Goal: Contribute content: Add original content to the website for others to see

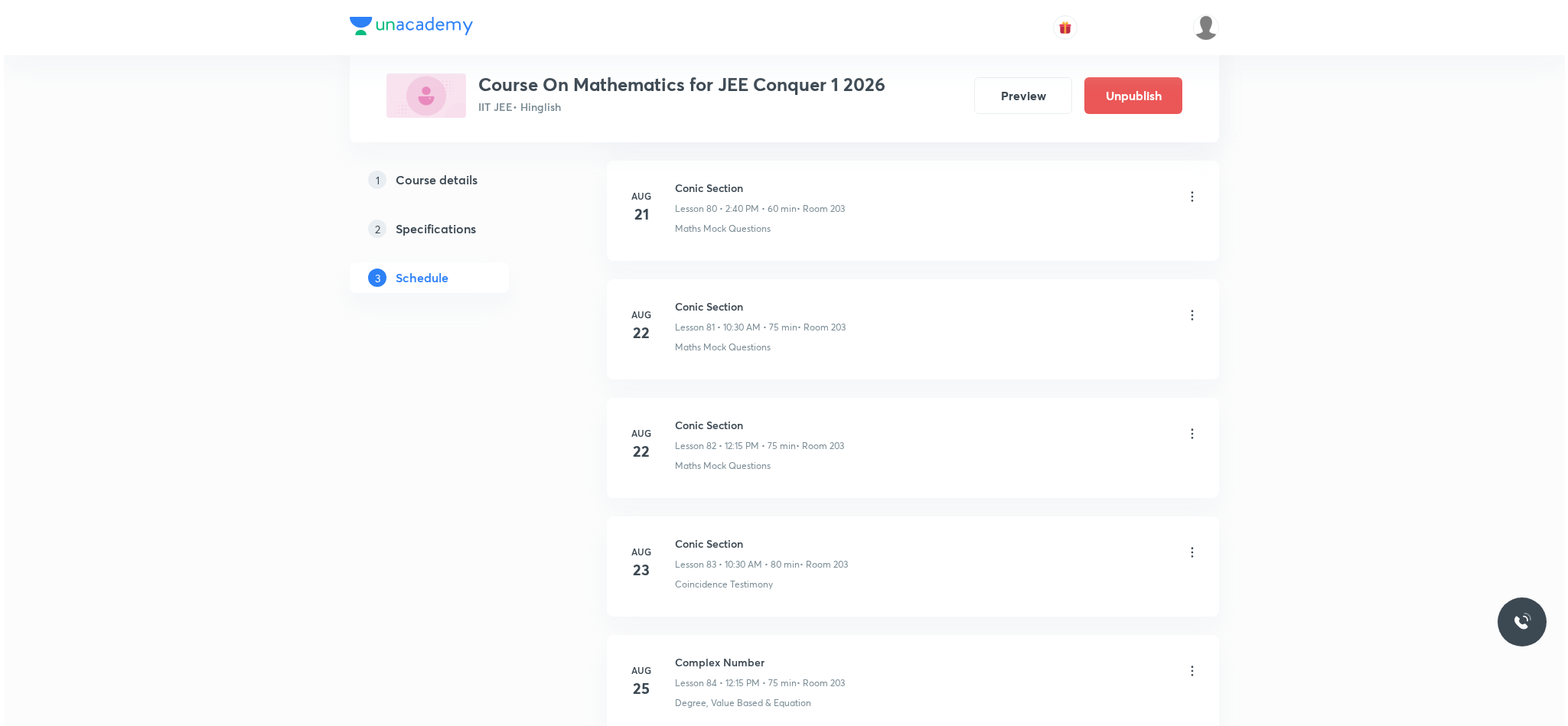
scroll to position [11225, 0]
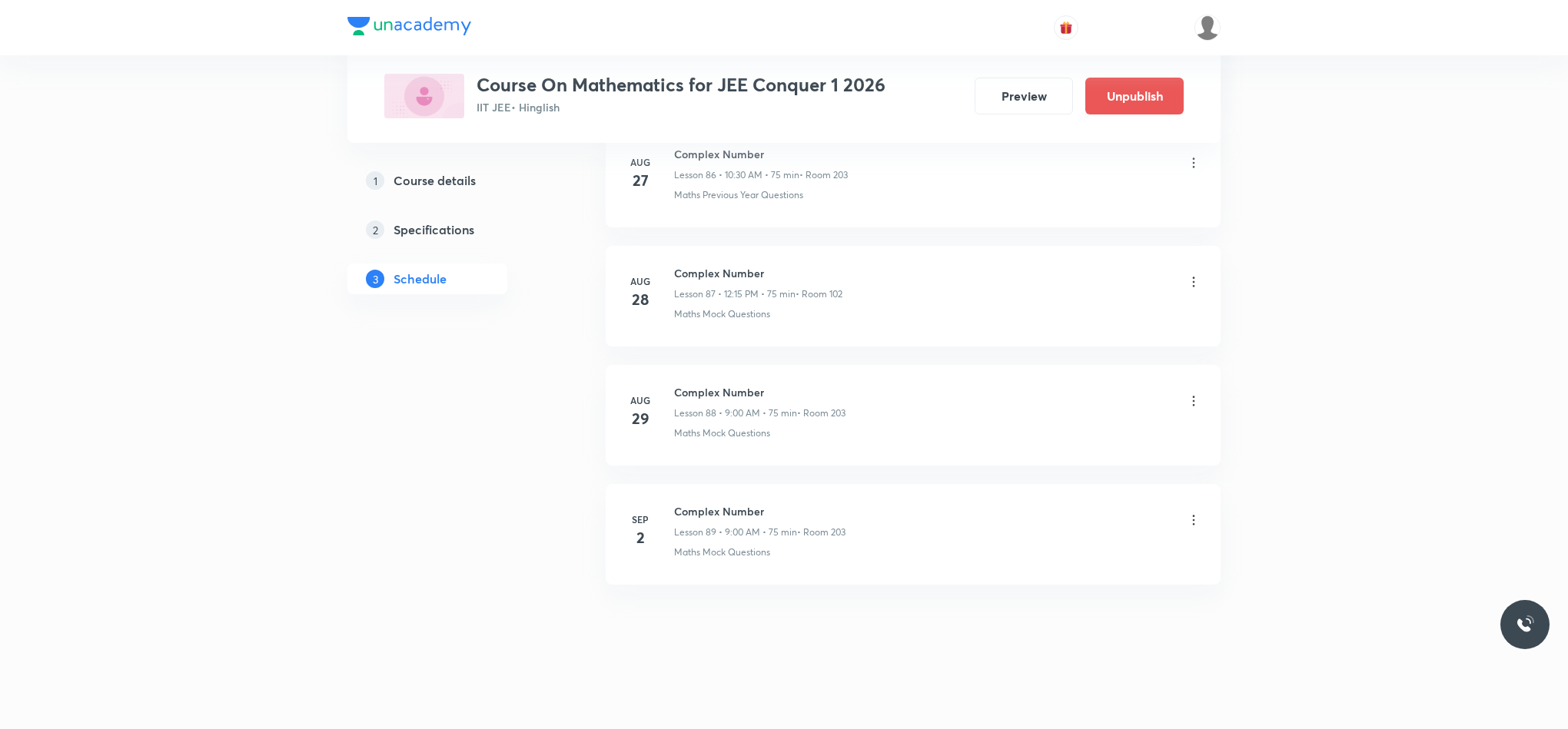
click at [1194, 523] on icon at bounding box center [1193, 519] width 15 height 15
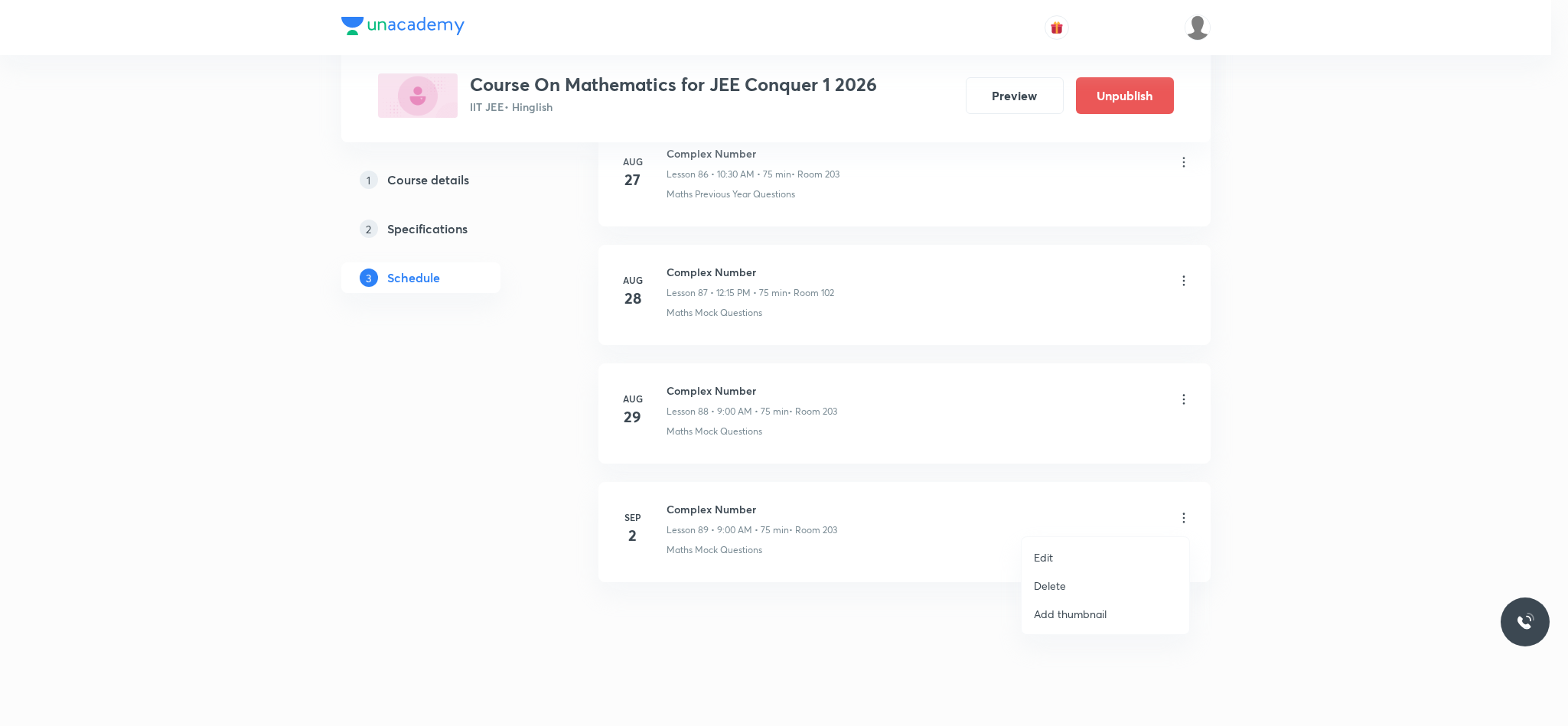
click at [1073, 552] on li "Edit" at bounding box center [1105, 557] width 168 height 28
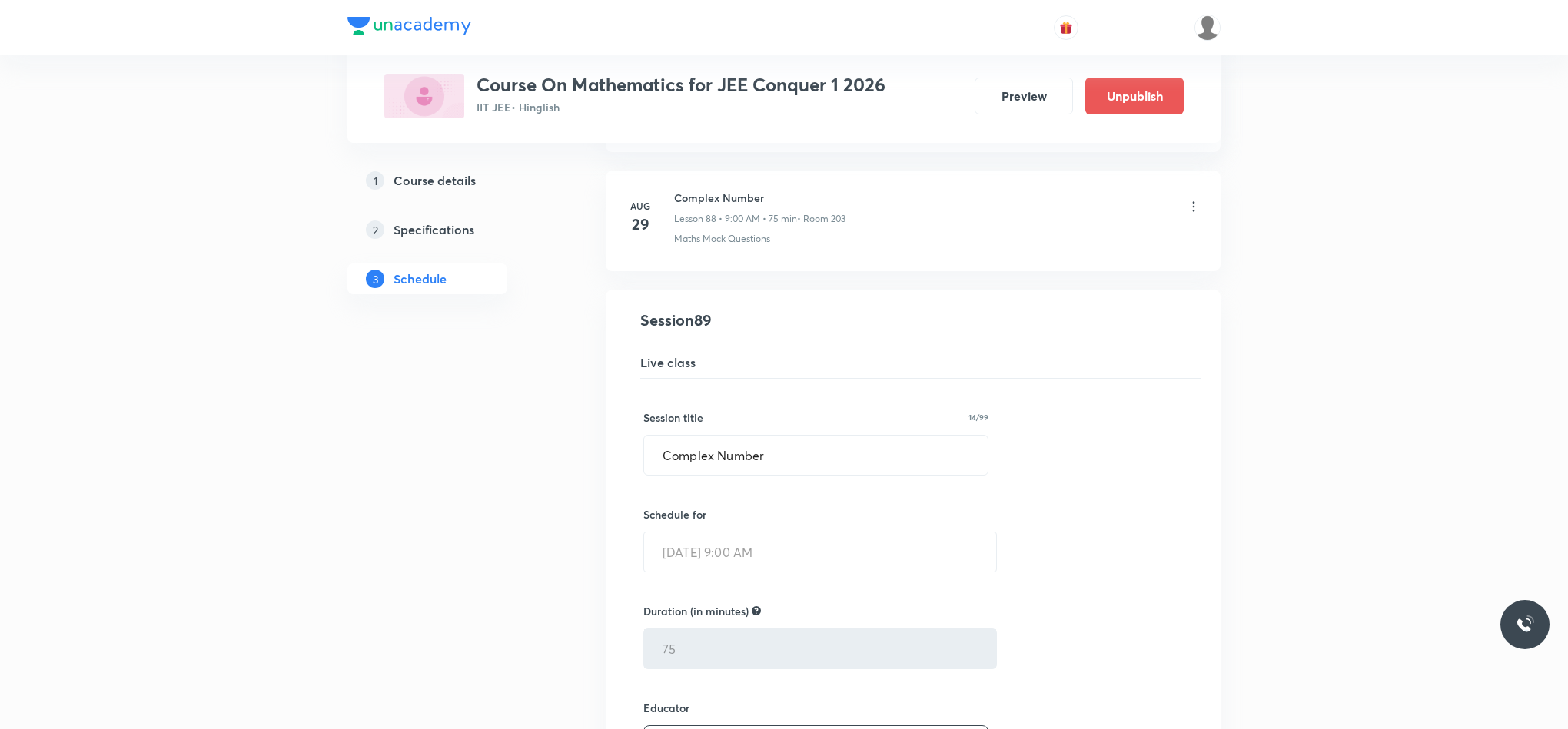
scroll to position [10504, 0]
click at [794, 373] on li "Complex Number Lesson 89 • Room 203 Maths Mock Questions Session 89 Live class …" at bounding box center [913, 730] width 615 height 876
click at [793, 478] on input "Complex Number" at bounding box center [815, 458] width 343 height 40
type input "C"
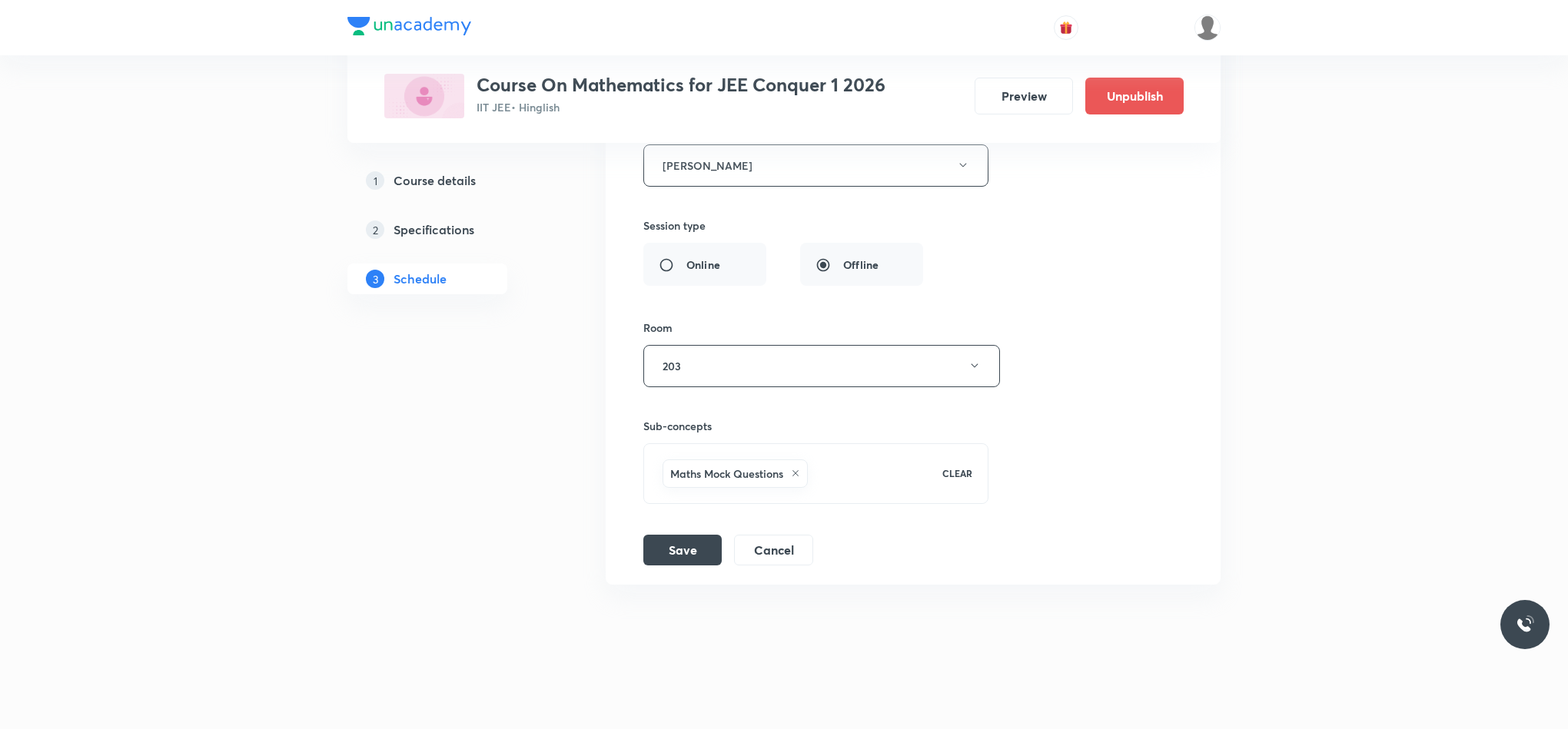
scroll to position [11121, 0]
type input "Statistics"
click at [688, 564] on button "Save" at bounding box center [682, 548] width 78 height 31
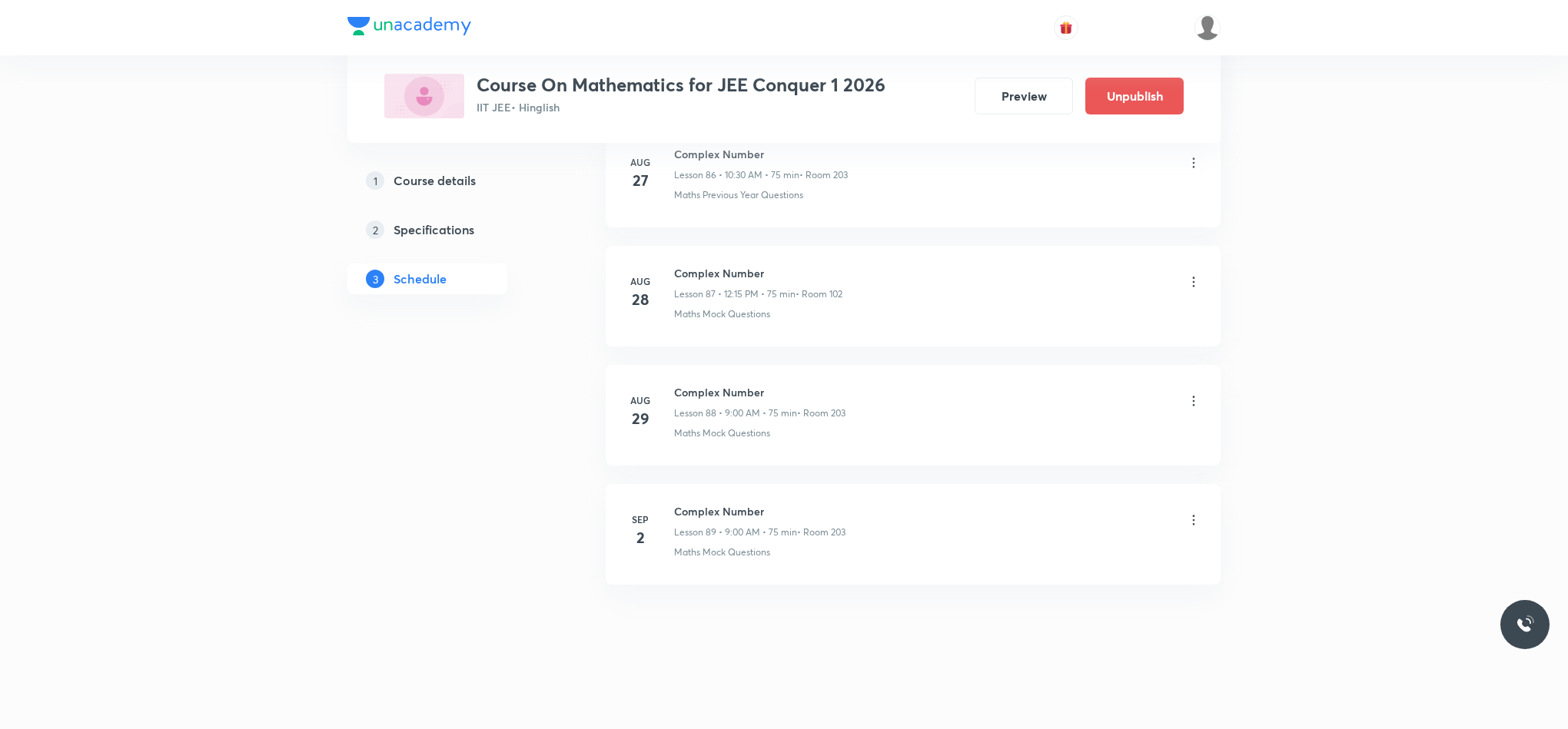
scroll to position [10464, 0]
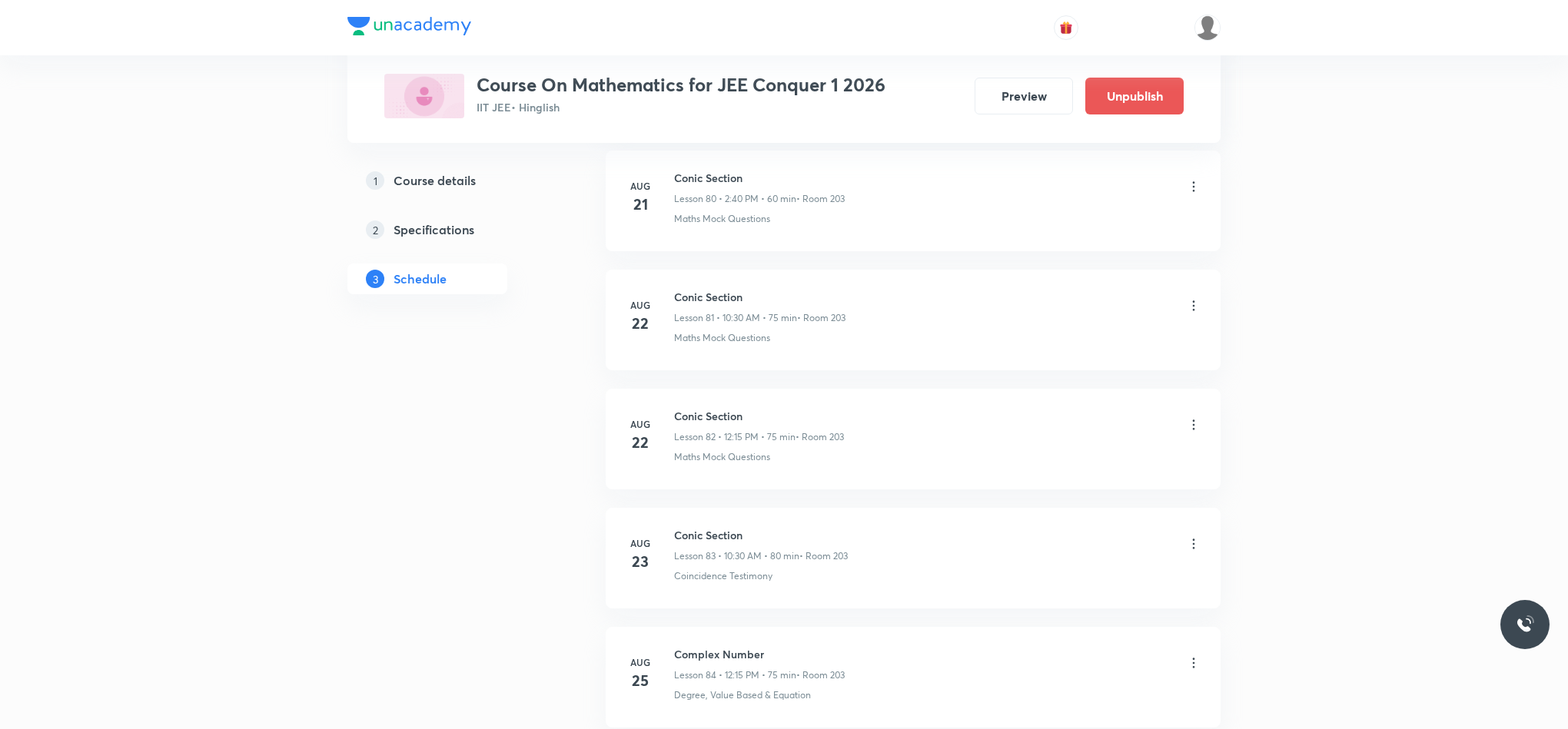
scroll to position [11272, 0]
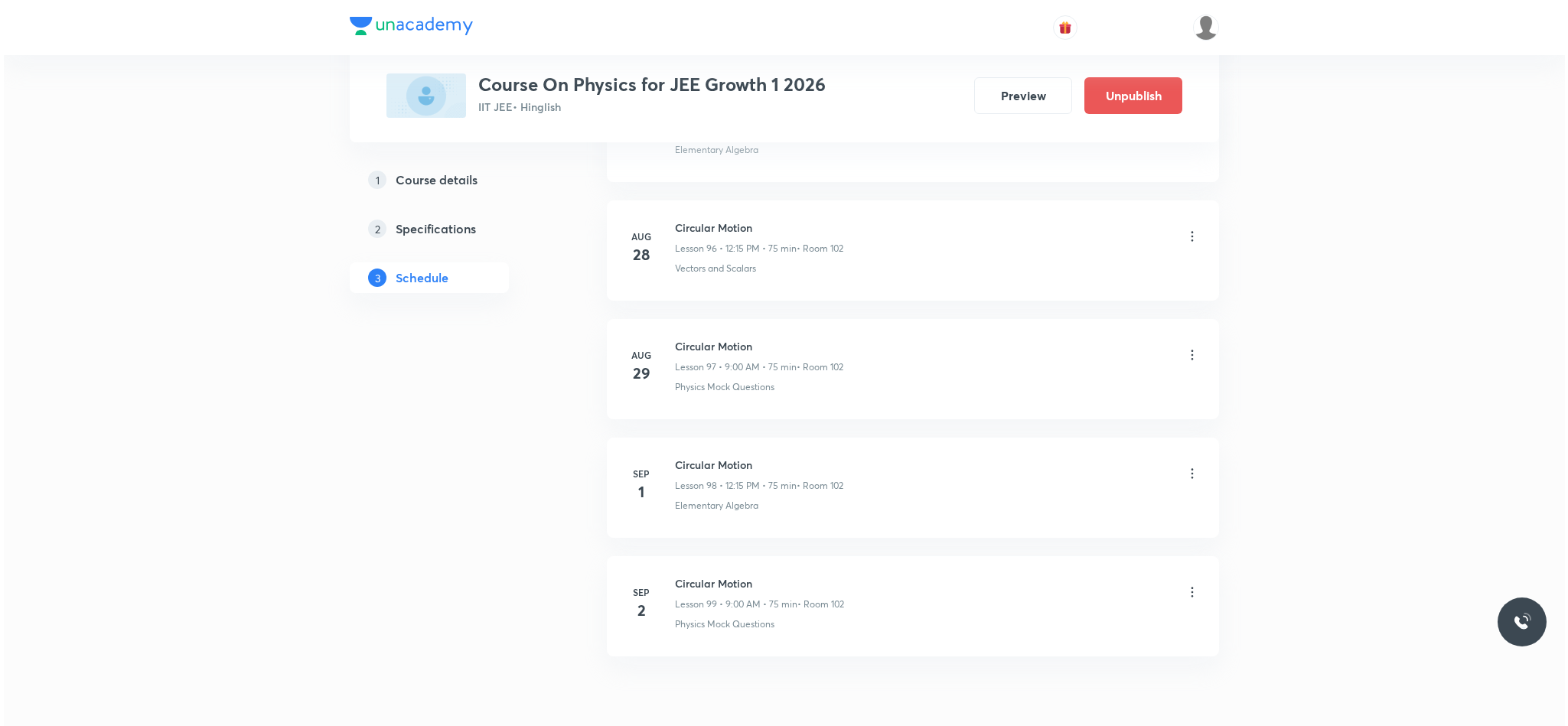
scroll to position [12419, 0]
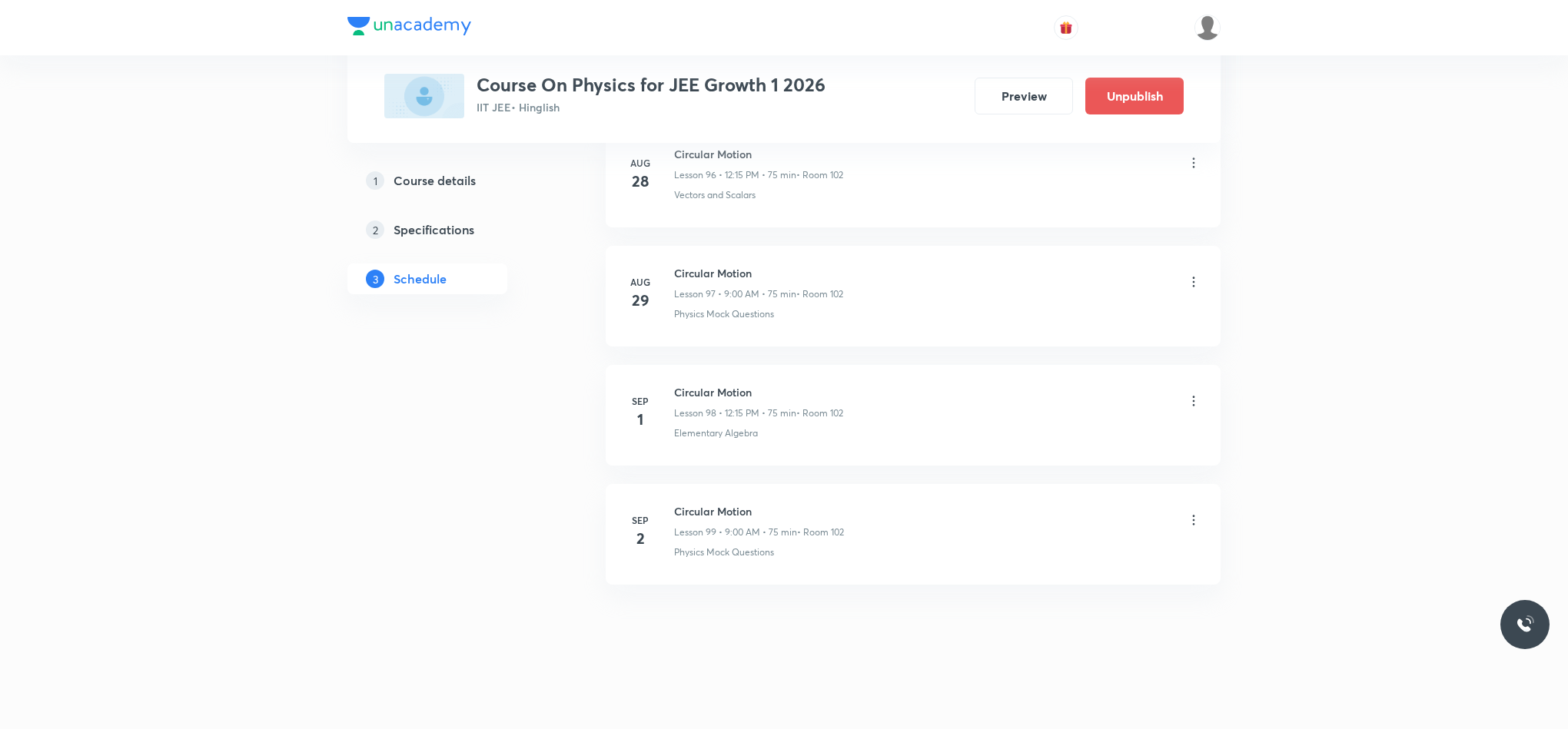
click at [1190, 523] on icon at bounding box center [1193, 519] width 15 height 15
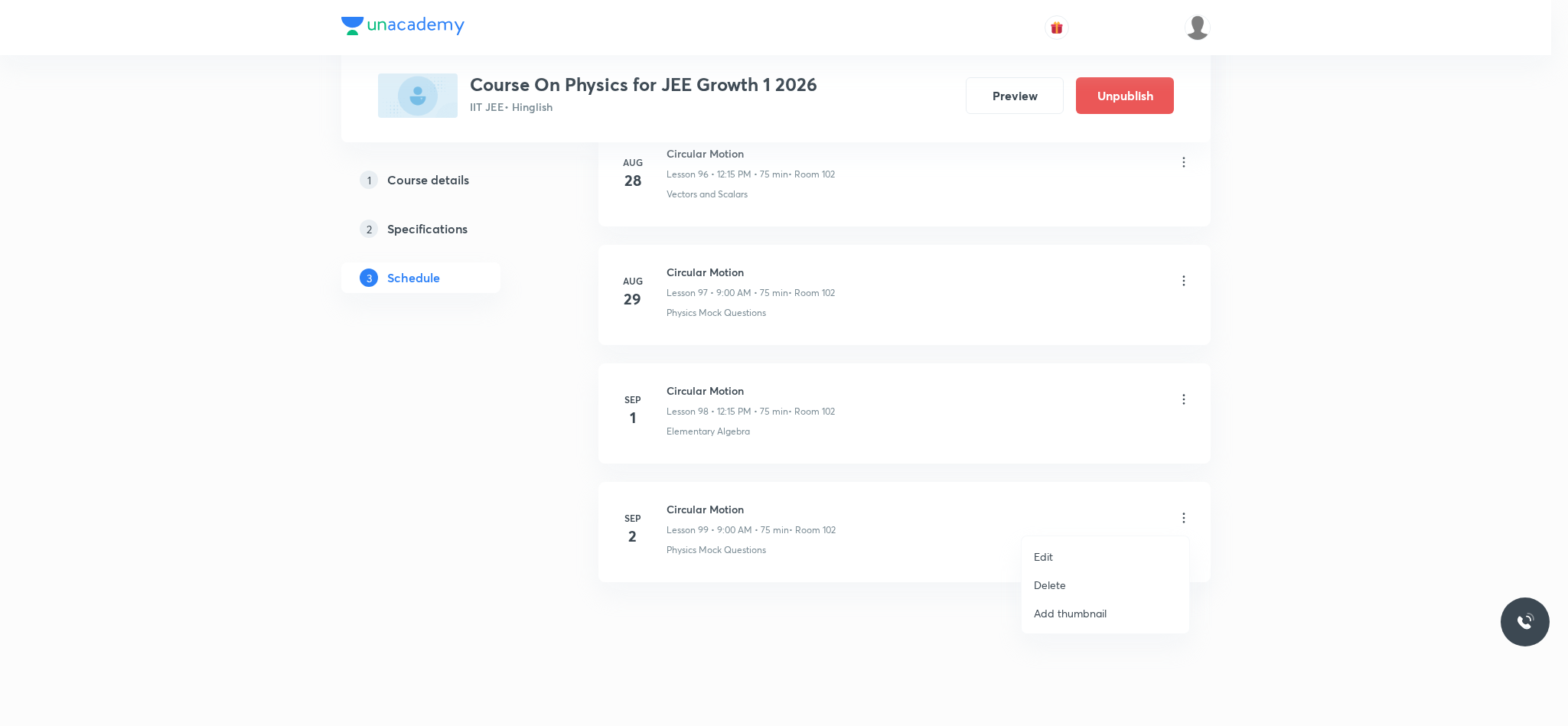
click at [1092, 557] on li "Edit" at bounding box center [1105, 557] width 168 height 28
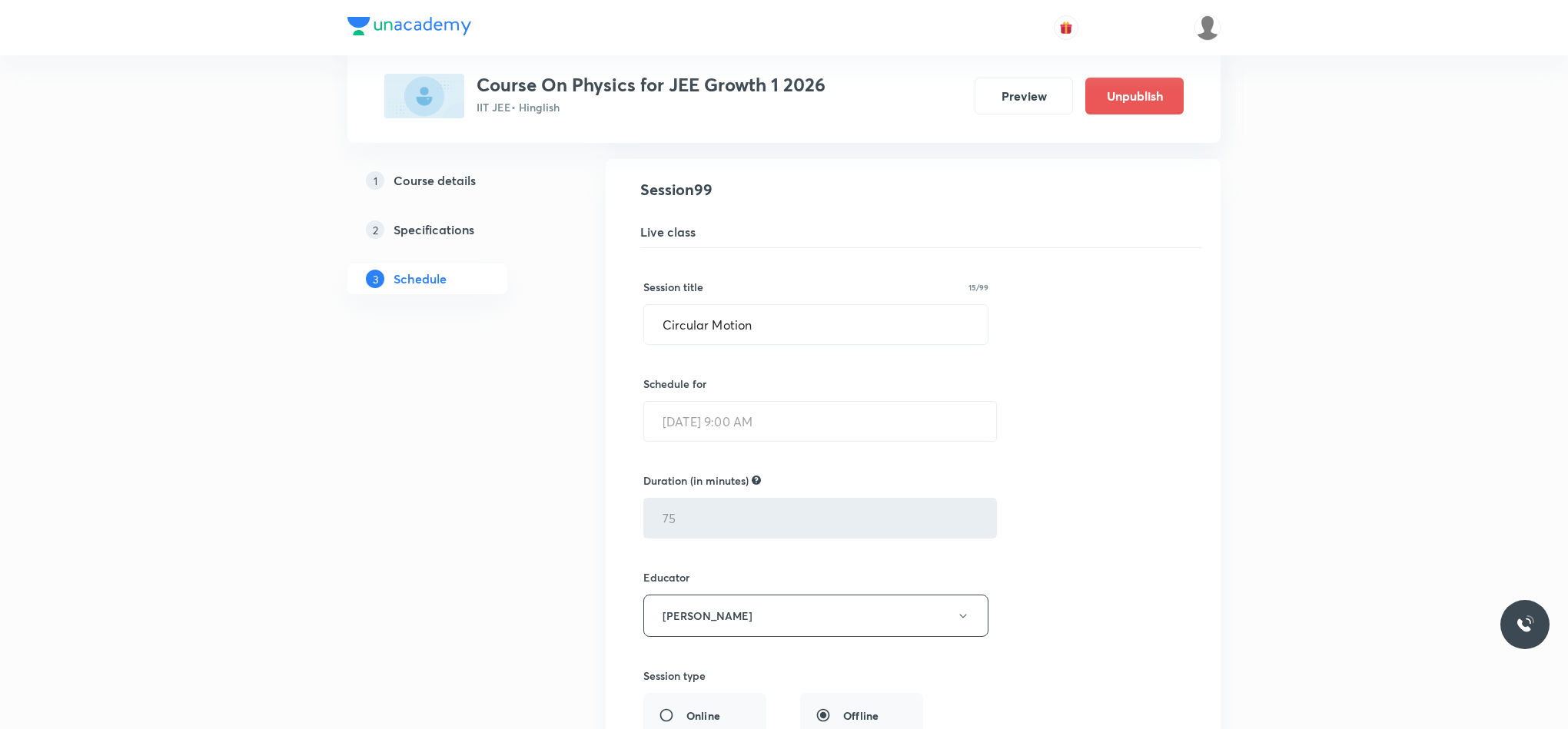
scroll to position [11820, 0]
click at [799, 351] on input "Circular Motion" at bounding box center [815, 332] width 343 height 40
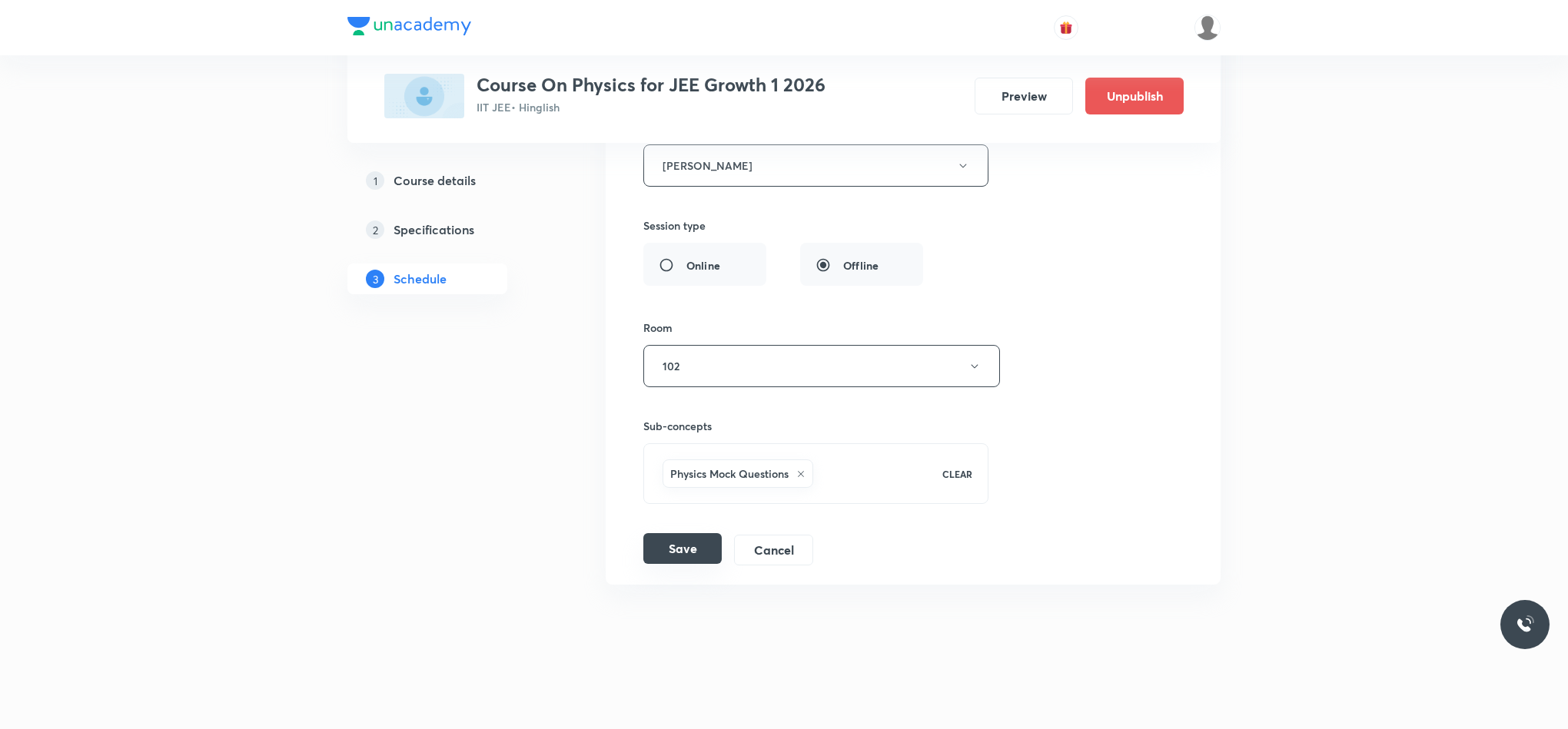
type input "Collision"
click at [710, 551] on button "Save" at bounding box center [682, 548] width 78 height 31
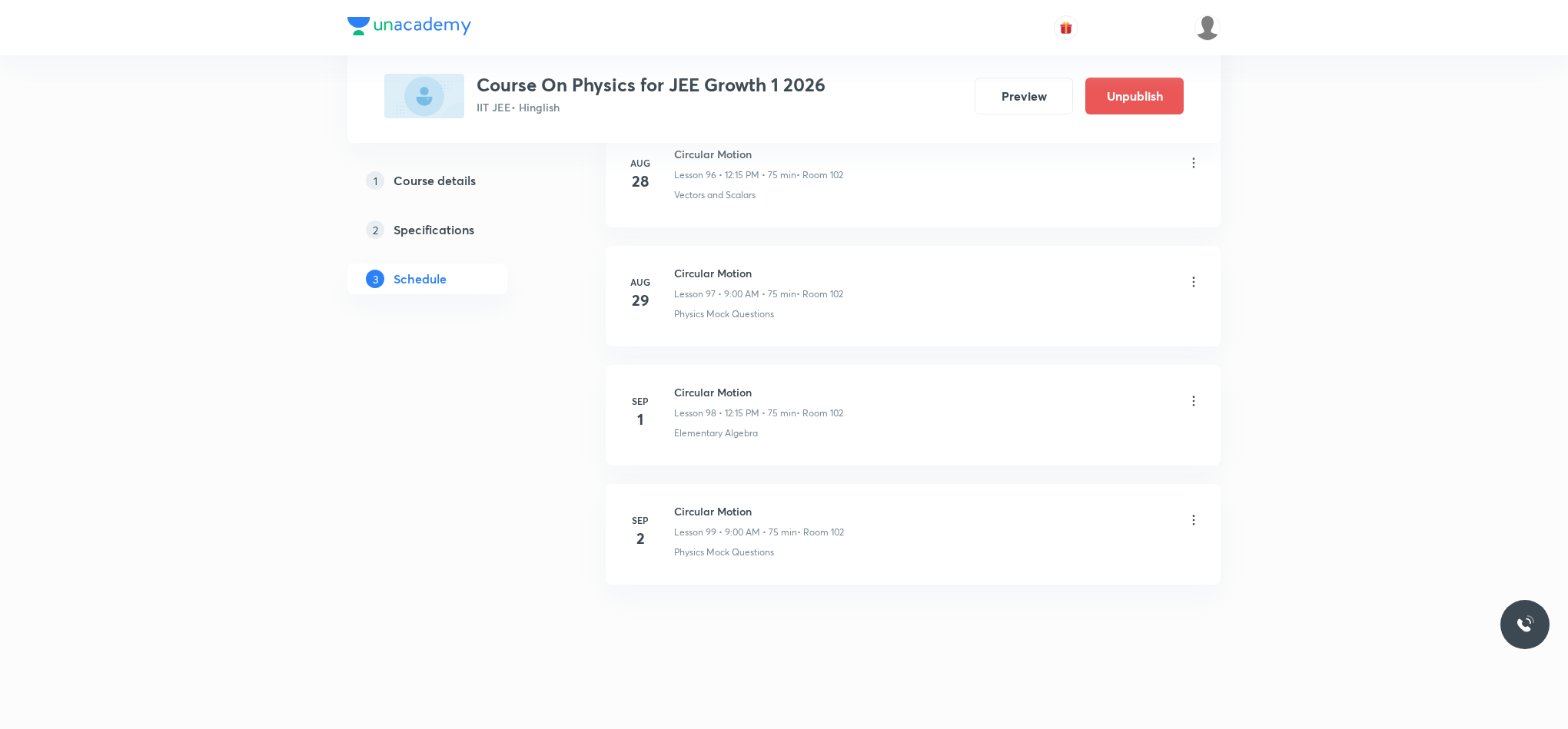
scroll to position [11661, 0]
